Goal: Find specific page/section: Find specific page/section

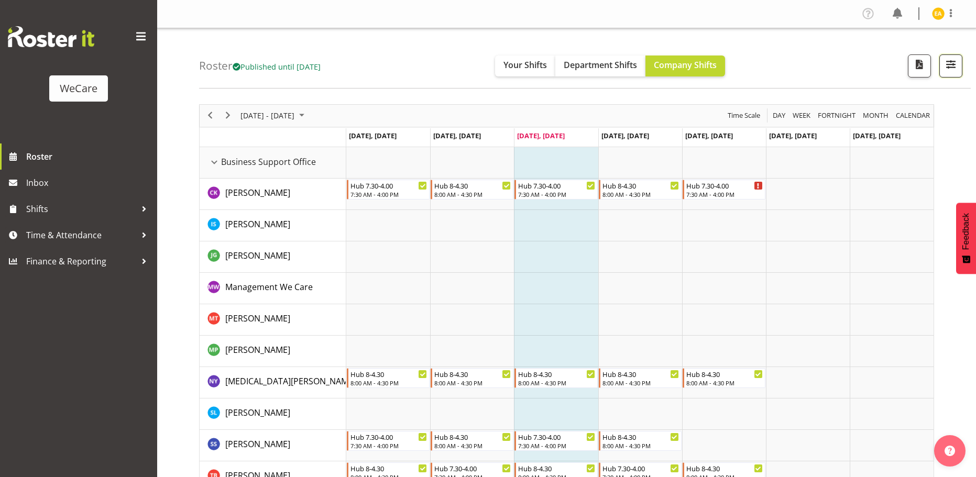
click at [954, 67] on span "button" at bounding box center [951, 65] width 14 height 14
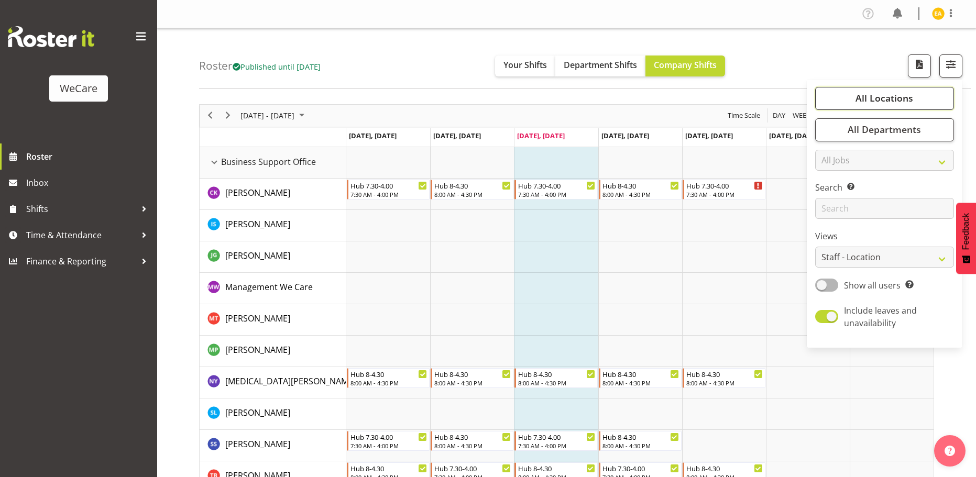
click at [922, 100] on button "All Locations" at bounding box center [884, 98] width 139 height 23
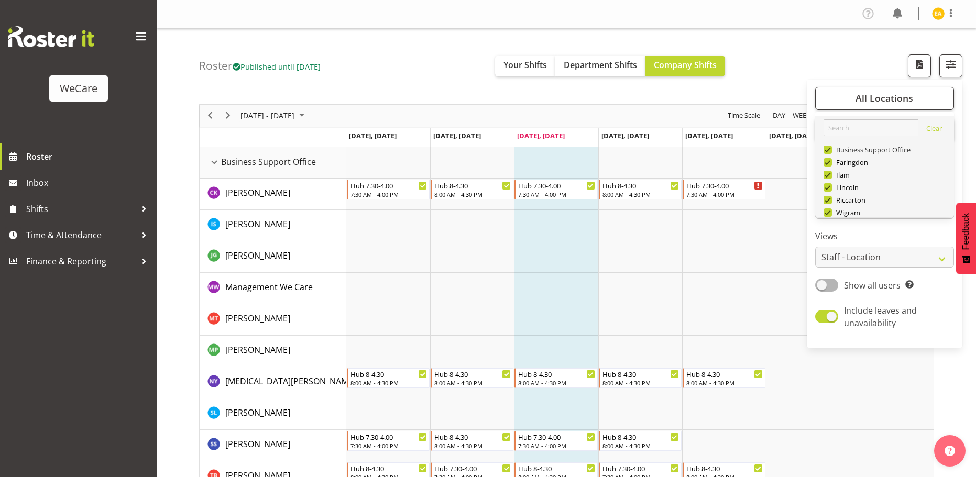
click at [829, 148] on span at bounding box center [828, 150] width 8 height 8
click at [829, 148] on input "Business Support Office" at bounding box center [827, 149] width 7 height 7
checkbox input "false"
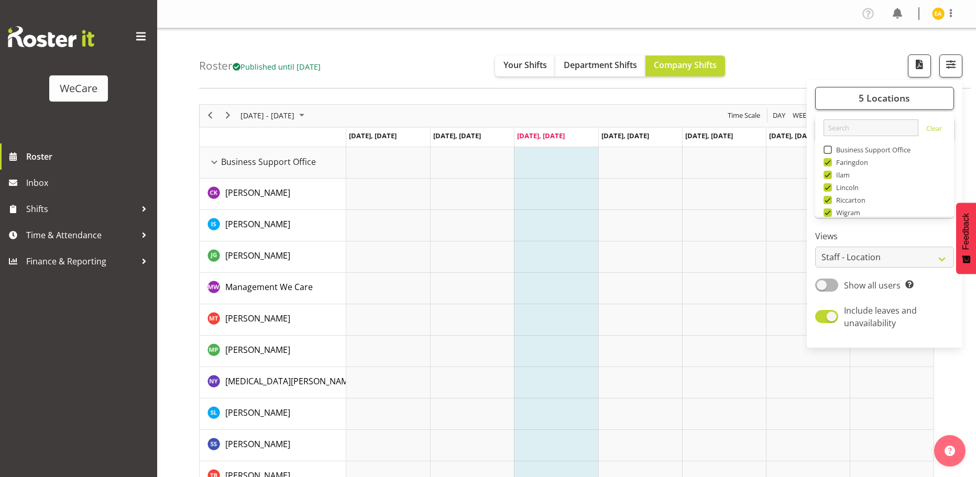
click at [829, 174] on span at bounding box center [828, 175] width 8 height 8
click at [829, 174] on input "Ilam" at bounding box center [827, 174] width 7 height 7
checkbox input "false"
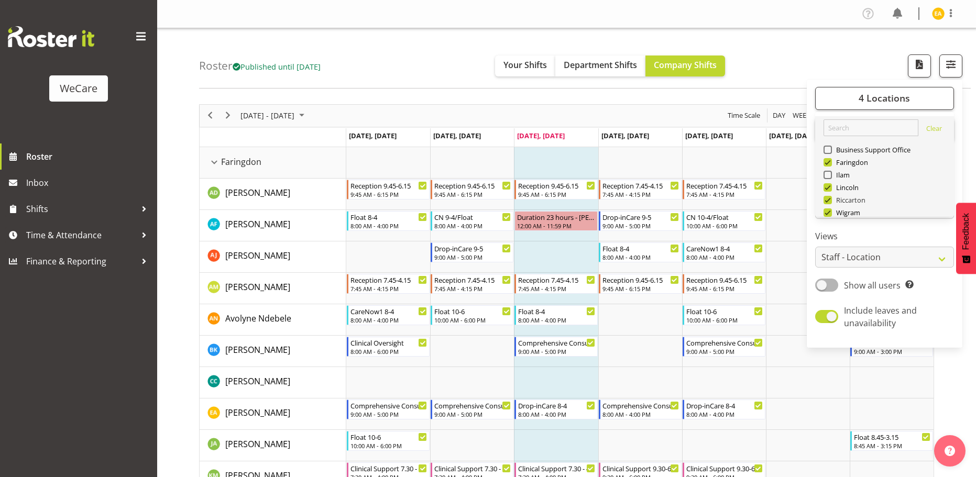
click at [831, 200] on span at bounding box center [828, 200] width 8 height 8
click at [831, 200] on input "Riccarton" at bounding box center [827, 200] width 7 height 7
checkbox input "false"
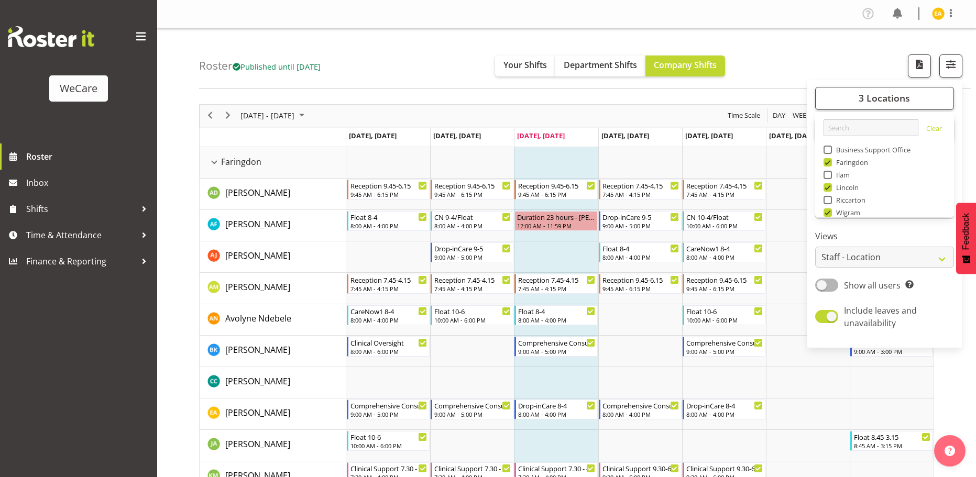
click at [828, 214] on span at bounding box center [828, 213] width 8 height 8
click at [828, 214] on input "Wigram" at bounding box center [827, 212] width 7 height 7
checkbox input "false"
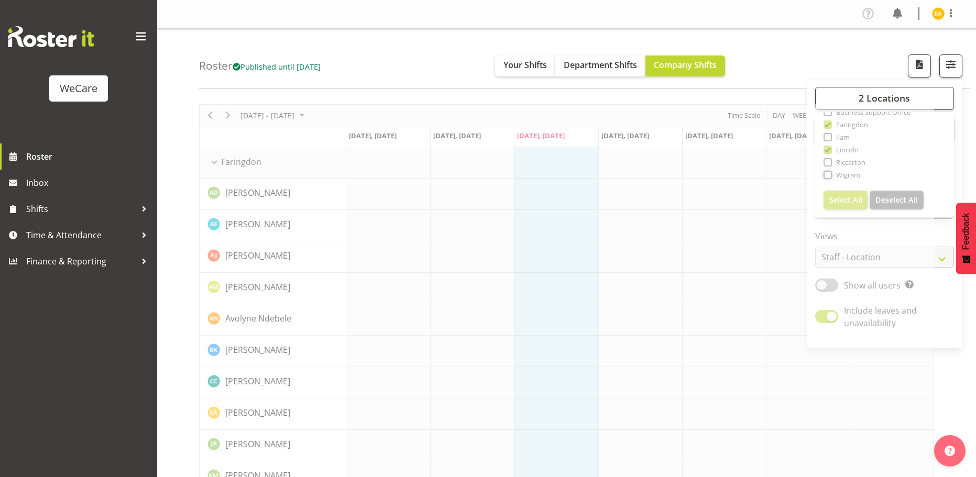
scroll to position [35, 0]
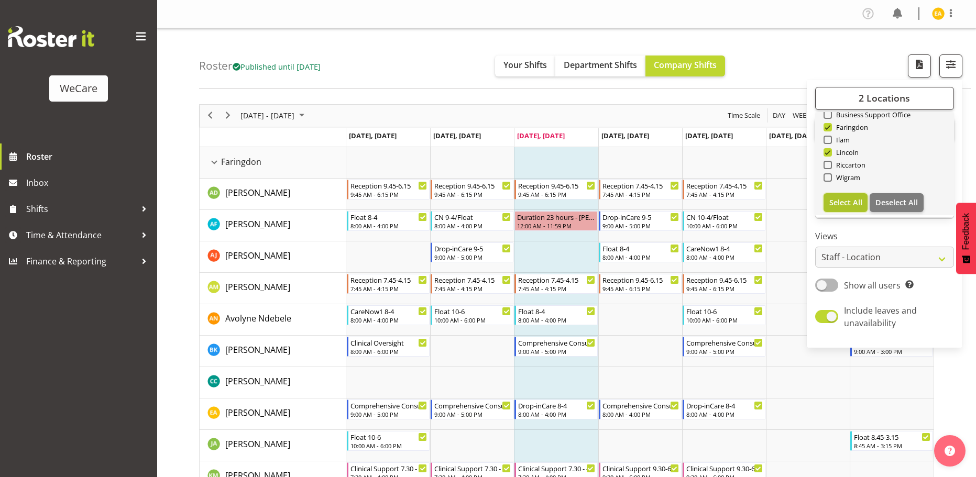
click at [846, 204] on span "Select All" at bounding box center [845, 203] width 33 height 10
checkbox input "true"
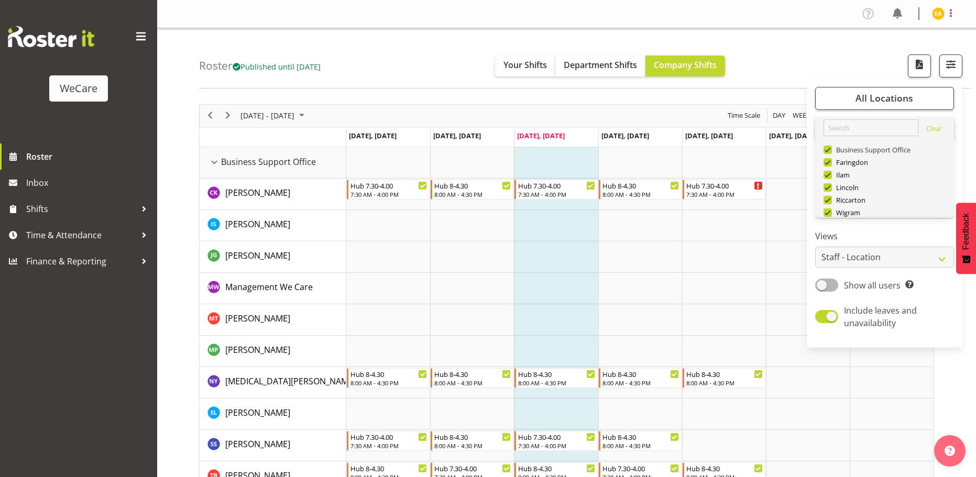
click at [833, 147] on span "Business Support Office" at bounding box center [871, 150] width 79 height 8
click at [831, 147] on input "Business Support Office" at bounding box center [827, 149] width 7 height 7
checkbox input "false"
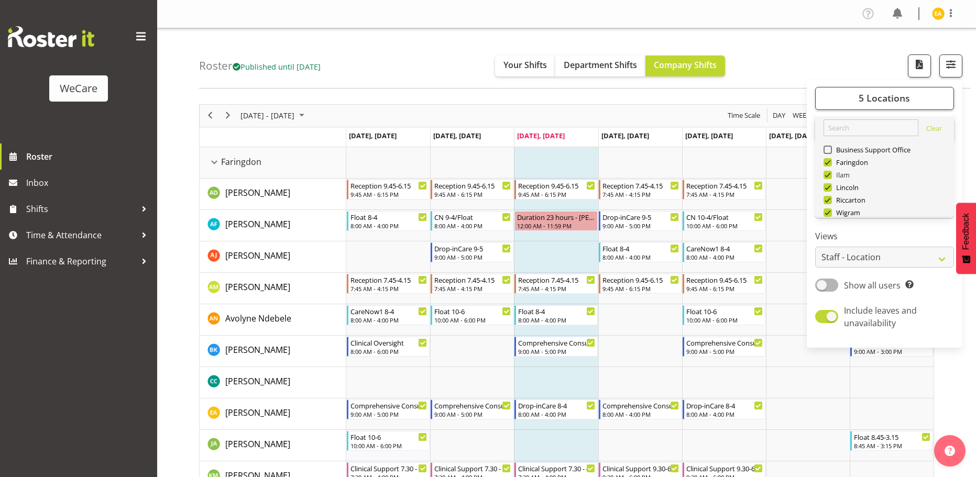
click at [828, 176] on span at bounding box center [828, 175] width 8 height 8
click at [828, 176] on input "Ilam" at bounding box center [827, 174] width 7 height 7
checkbox input "false"
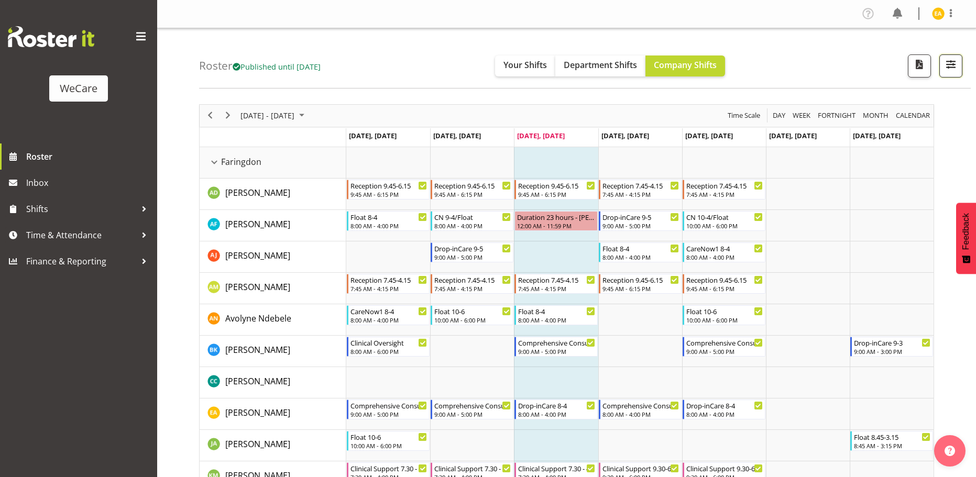
click at [956, 59] on span "button" at bounding box center [951, 65] width 14 height 14
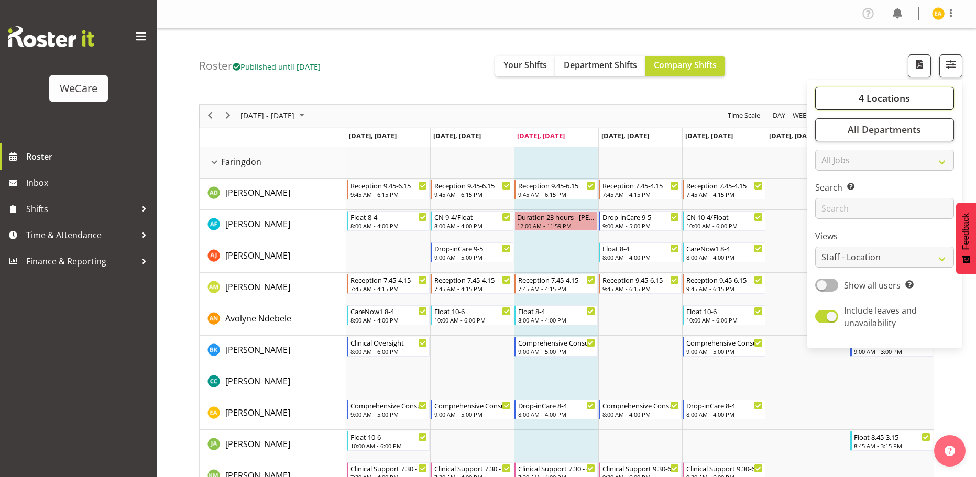
click at [891, 100] on span "4 Locations" at bounding box center [884, 98] width 51 height 13
drag, startPoint x: 830, startPoint y: 198, endPoint x: 834, endPoint y: 212, distance: 15.3
click at [831, 198] on span at bounding box center [828, 200] width 8 height 8
click at [831, 198] on input "Riccarton" at bounding box center [827, 200] width 7 height 7
checkbox input "false"
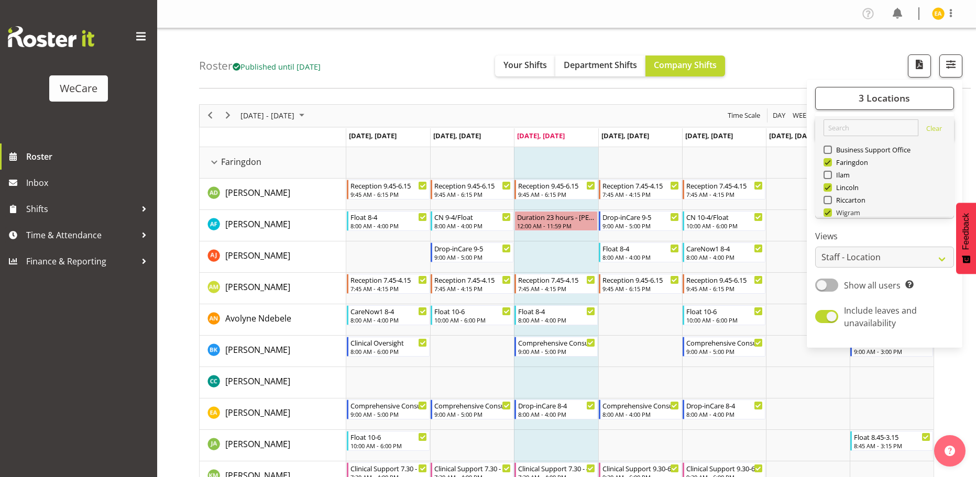
click at [827, 212] on span at bounding box center [828, 213] width 8 height 8
click at [827, 212] on input "Wigram" at bounding box center [827, 212] width 7 height 7
checkbox input "false"
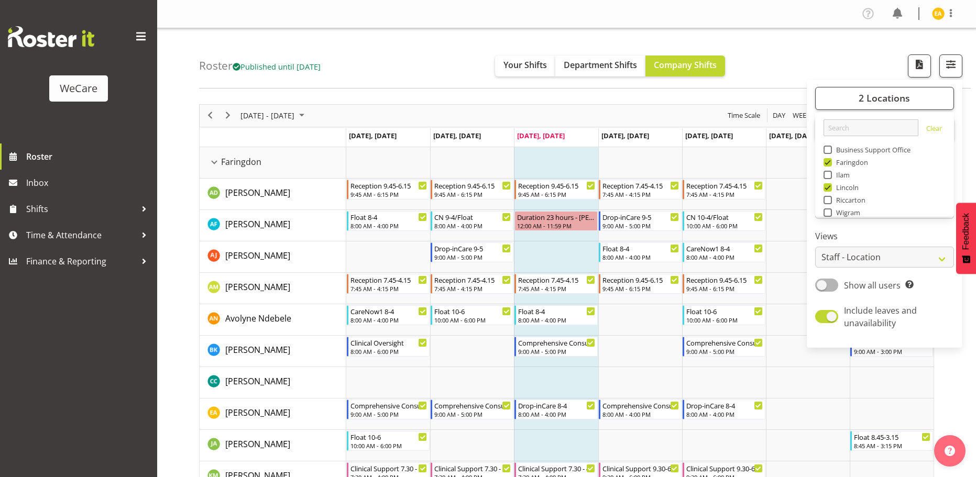
click at [908, 235] on label "Views" at bounding box center [884, 236] width 139 height 13
click at [821, 51] on div "Roster Published until [DATE] Your Shifts Department Shifts Company Shifts 2 Lo…" at bounding box center [585, 58] width 772 height 60
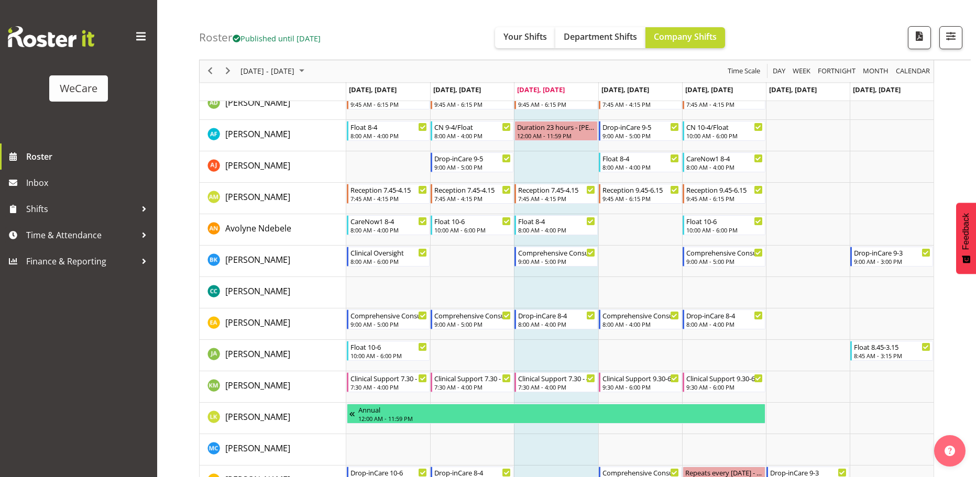
scroll to position [24, 0]
